Goal: Task Accomplishment & Management: Manage account settings

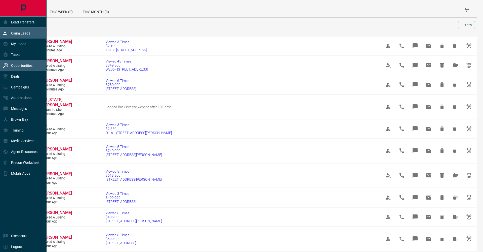
click at [8, 31] on div "Claim Leads" at bounding box center [16, 33] width 27 height 8
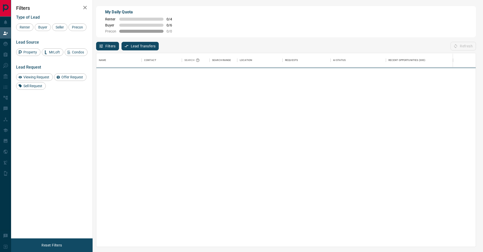
scroll to position [193, 380]
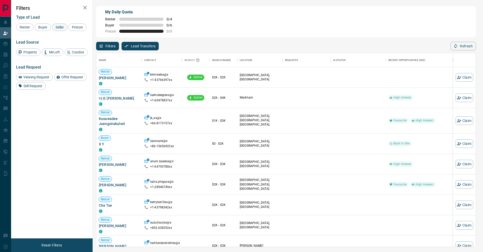
drag, startPoint x: 45, startPoint y: 28, endPoint x: 58, endPoint y: 28, distance: 12.8
click at [46, 28] on span "Buyer" at bounding box center [43, 27] width 13 height 4
click at [59, 28] on span "Seller" at bounding box center [60, 27] width 12 height 4
click at [70, 29] on span "Precon" at bounding box center [77, 27] width 15 height 4
click at [85, 9] on icon "button" at bounding box center [85, 8] width 6 height 6
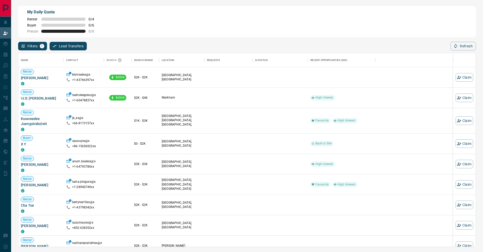
scroll to position [0, 0]
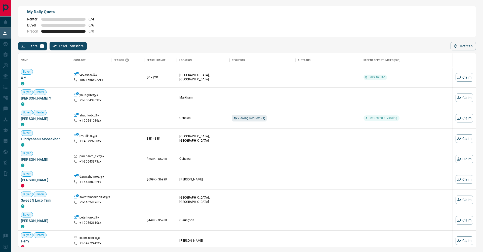
click at [457, 41] on div "Filters 1 Lead Transfers 0 Refresh" at bounding box center [247, 43] width 458 height 13
click at [453, 44] on button "Refresh" at bounding box center [463, 46] width 25 height 9
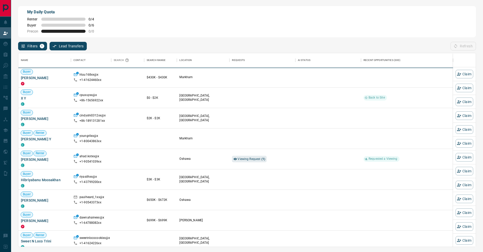
scroll to position [193, 458]
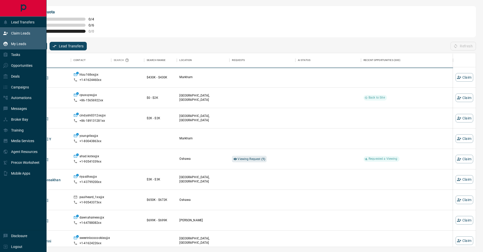
click at [11, 44] on div "My Leads" at bounding box center [14, 44] width 23 height 8
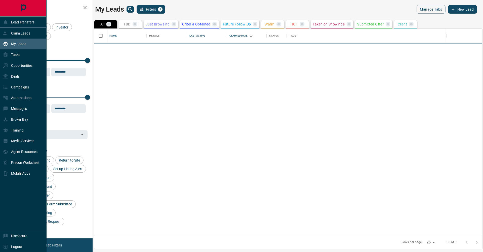
scroll to position [207, 388]
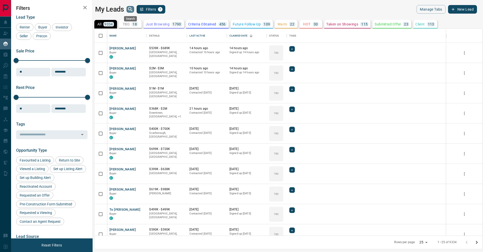
click at [134, 9] on button "search button" at bounding box center [131, 9] width 8 height 7
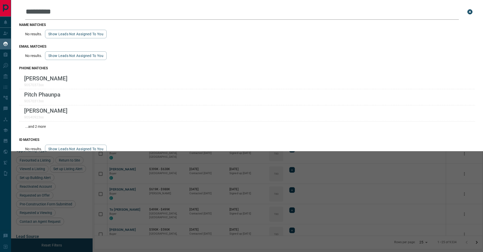
type input "**********"
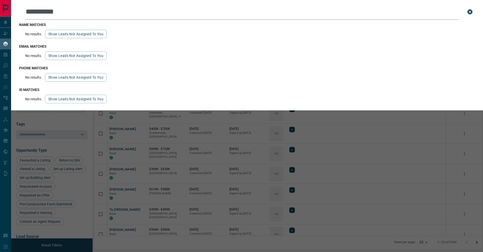
click at [103, 10] on input "**********" at bounding box center [242, 12] width 434 height 16
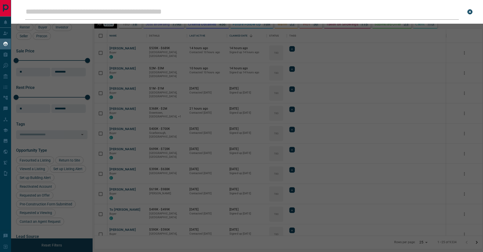
drag, startPoint x: 275, startPoint y: 123, endPoint x: 273, endPoint y: 123, distance: 2.5
click at [275, 123] on div "Leads Search Bar Search for a lead by name, email, phone, or id" at bounding box center [252, 126] width 483 height 252
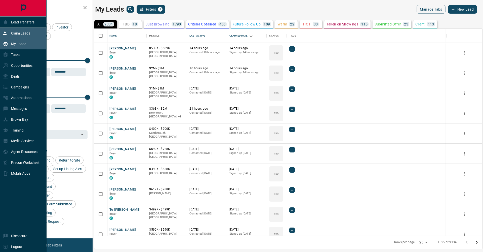
click at [15, 35] on p "Claim Leads" at bounding box center [20, 33] width 19 height 4
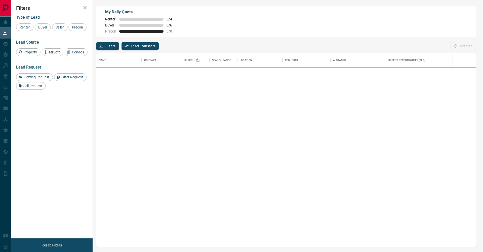
scroll to position [193, 380]
click at [45, 28] on span "Buyer" at bounding box center [43, 27] width 13 height 4
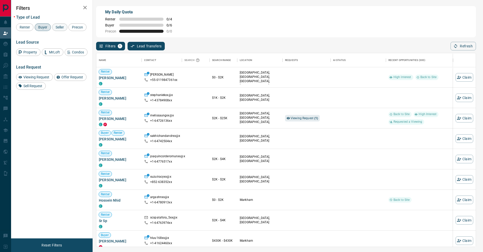
click at [52, 28] on div "Seller" at bounding box center [59, 27] width 15 height 8
click at [68, 31] on div "Precon" at bounding box center [77, 27] width 18 height 8
click at [87, 8] on icon "button" at bounding box center [85, 8] width 6 height 6
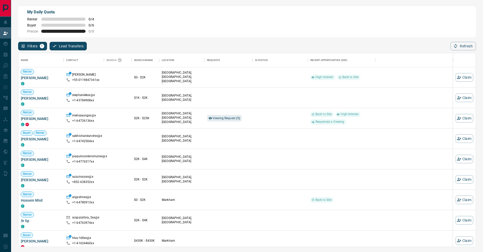
scroll to position [0, 0]
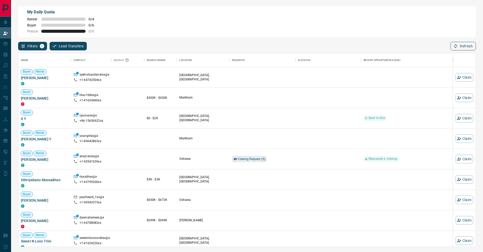
click at [471, 46] on button "Refresh" at bounding box center [463, 46] width 25 height 9
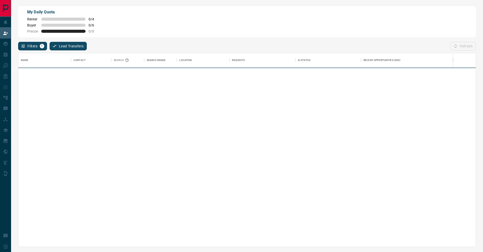
scroll to position [193, 458]
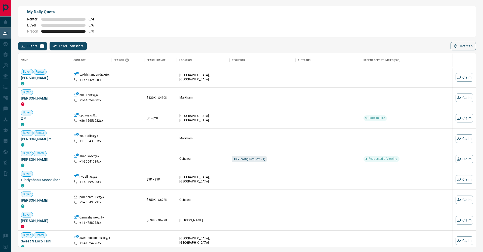
click at [471, 48] on button "Refresh" at bounding box center [463, 46] width 25 height 9
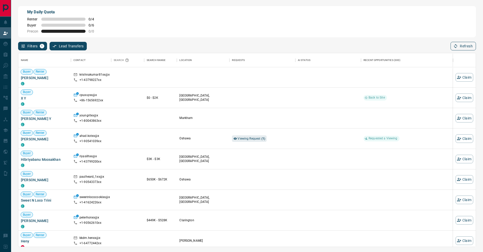
click at [461, 45] on button "Refresh" at bounding box center [463, 46] width 25 height 9
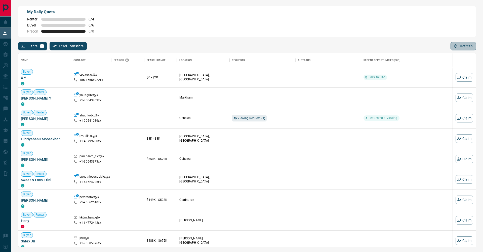
click at [465, 48] on button "Refresh" at bounding box center [463, 46] width 25 height 9
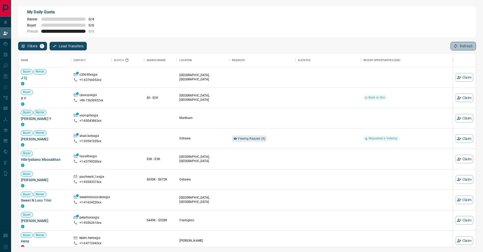
click at [461, 47] on button "Refresh" at bounding box center [463, 46] width 25 height 9
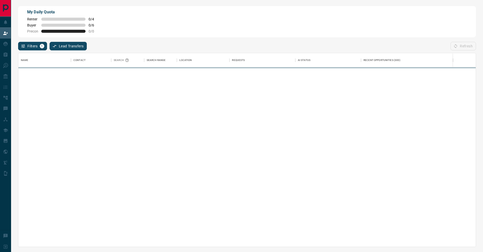
scroll to position [0, 0]
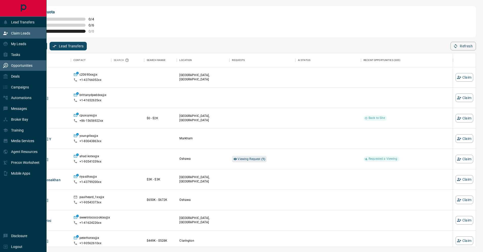
click at [12, 62] on div "Opportunities" at bounding box center [17, 65] width 29 height 8
